Goal: Contribute content: Add original content to the website for others to see

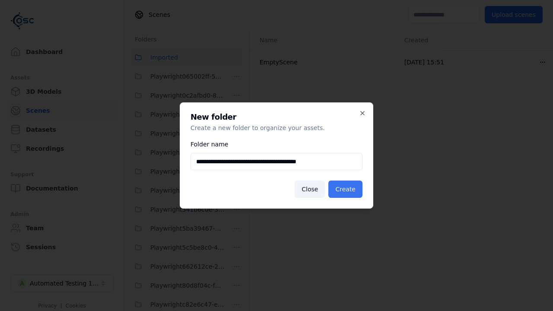
type input "**********"
click at [347, 189] on button "Create" at bounding box center [346, 189] width 34 height 17
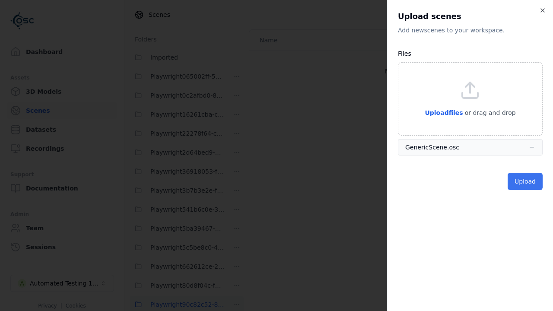
click at [526, 182] on button "Upload" at bounding box center [525, 181] width 35 height 17
